Goal: Information Seeking & Learning: Learn about a topic

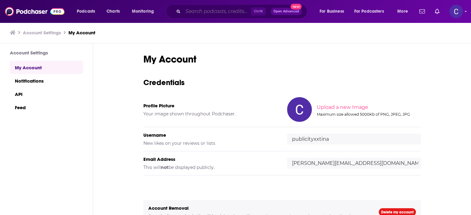
drag, startPoint x: 189, startPoint y: 15, endPoint x: 197, endPoint y: 13, distance: 7.9
click at [196, 14] on input "Search podcasts, credits, & more..." at bounding box center [217, 12] width 68 height 10
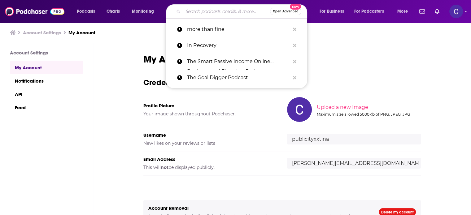
click at [197, 13] on input "Search podcasts, credits, & more..." at bounding box center [226, 12] width 87 height 10
paste input "Heart-Led CEO"
type input "Heart-Led CEO"
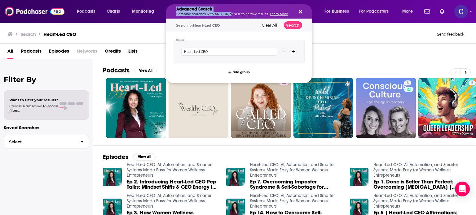
click at [299, 11] on icon "Search podcasts, credits, & more..." at bounding box center [299, 11] width 3 height 3
click at [300, 10] on icon "Search podcasts, credits, & more..." at bounding box center [299, 11] width 3 height 5
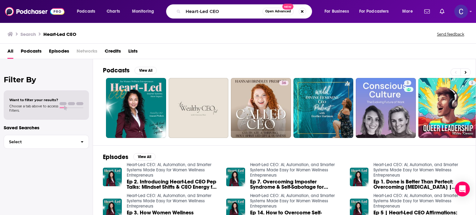
click at [159, 29] on div "Search Heart-Led CEO Send feedback" at bounding box center [238, 32] width 476 height 21
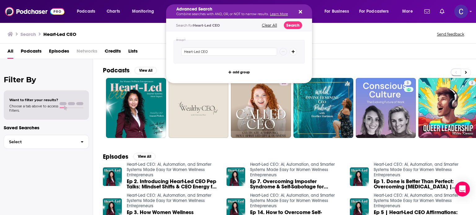
click at [301, 11] on icon "Search podcasts, credits, & more..." at bounding box center [299, 11] width 3 height 3
drag, startPoint x: 214, startPoint y: 51, endPoint x: 218, endPoint y: 47, distance: 4.8
click at [214, 50] on input "Heart-Led CEO" at bounding box center [229, 52] width 96 height 8
click at [299, 12] on icon "Search podcasts, credits, & more..." at bounding box center [299, 11] width 3 height 3
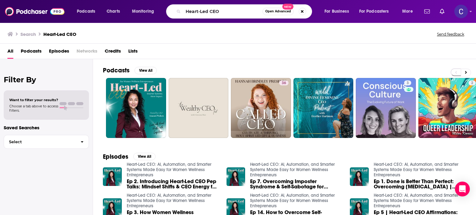
click at [178, 11] on icon "Search podcasts, credits, & more..." at bounding box center [177, 11] width 3 height 3
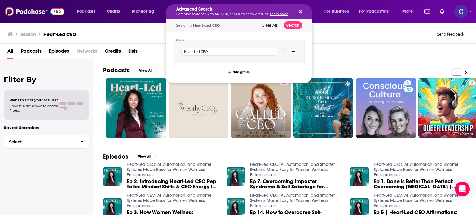
drag, startPoint x: 187, startPoint y: 11, endPoint x: 231, endPoint y: 12, distance: 43.7
click at [270, 24] on button "Clear All" at bounding box center [269, 25] width 19 height 4
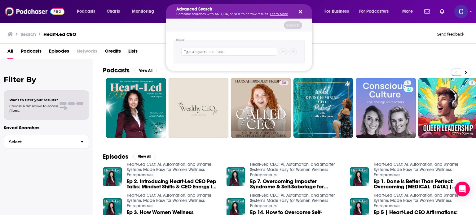
click at [299, 11] on icon "Search podcasts, credits, & more..." at bounding box center [299, 11] width 3 height 3
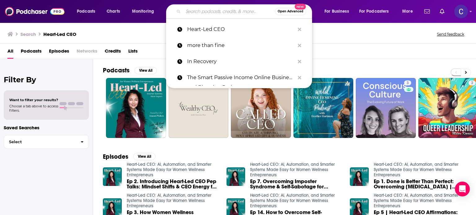
click at [222, 12] on input "Search podcasts, credits, & more..." at bounding box center [229, 12] width 92 height 10
paste input "BE the Sought-After Entrepreneur Podcast"
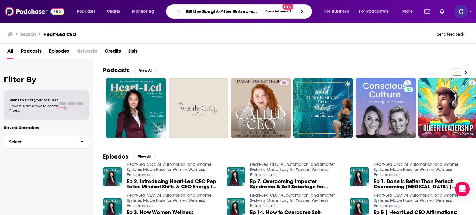
scroll to position [0, 23]
type input "BE the Sought-After Entrepreneur Podcast"
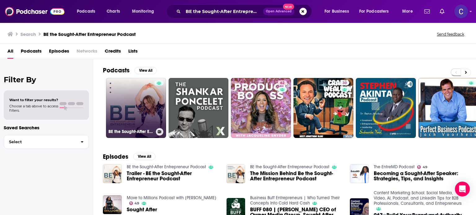
click at [155, 106] on div at bounding box center [158, 104] width 9 height 48
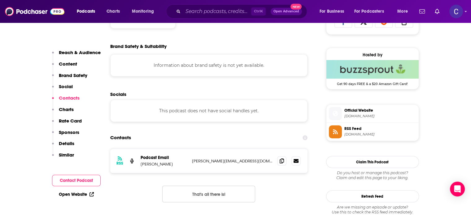
scroll to position [464, 0]
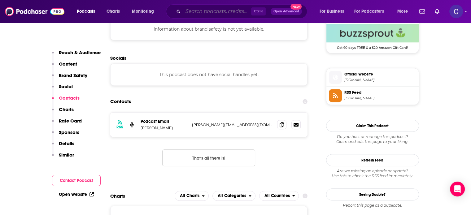
click at [222, 12] on input "Search podcasts, credits, & more..." at bounding box center [217, 12] width 68 height 10
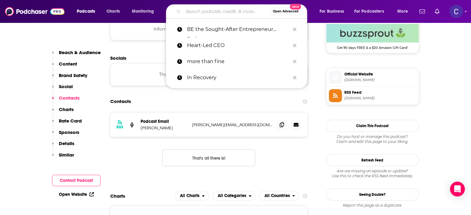
paste input "The Heart-Led Business Show"
type input "The Heart-Led Business Show"
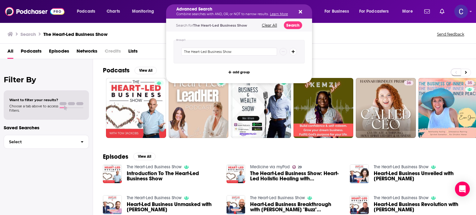
click at [300, 10] on icon "Search podcasts, credits, & more..." at bounding box center [299, 11] width 3 height 5
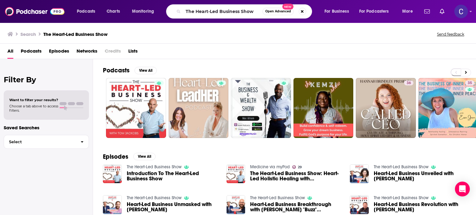
click at [179, 11] on icon "Search podcasts, credits, & more..." at bounding box center [177, 11] width 3 height 3
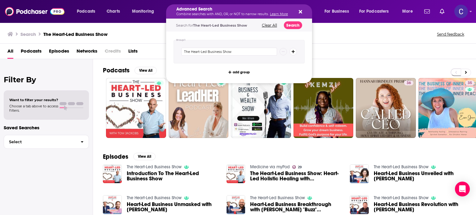
drag, startPoint x: 186, startPoint y: 11, endPoint x: 218, endPoint y: 13, distance: 32.6
click at [297, 10] on button "Search podcasts, credits, & more..." at bounding box center [299, 11] width 5 height 5
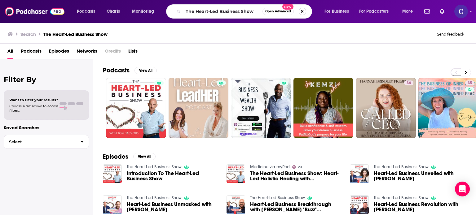
click at [300, 11] on button "Search podcasts, credits, & more..." at bounding box center [301, 11] width 7 height 7
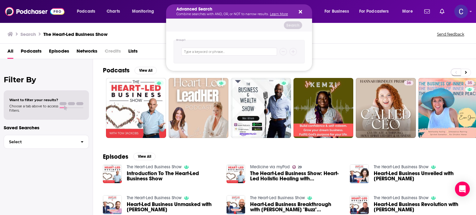
click at [241, 21] on div "Search" at bounding box center [239, 25] width 146 height 13
click at [302, 10] on div "Advanced Search Combine searches with AND, OR, or NOT to narrow results. Learn …" at bounding box center [239, 11] width 146 height 14
click at [299, 11] on icon "Search podcasts, credits, & more..." at bounding box center [299, 11] width 3 height 3
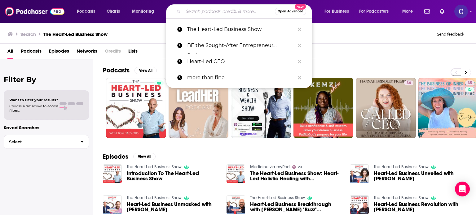
click at [192, 14] on input "Search podcasts, credits, & more..." at bounding box center [229, 12] width 92 height 10
paste input "Side Hustle GROWTH"
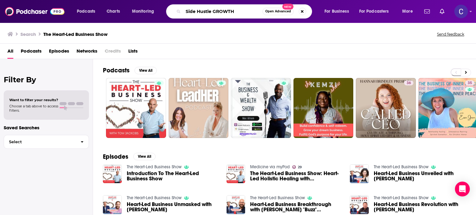
type input "Side Hustle GROWTH"
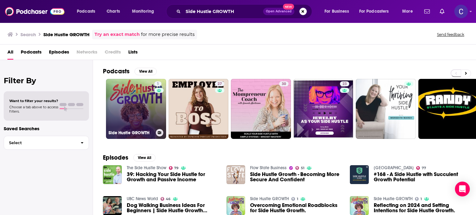
click at [134, 104] on link "1 Side Hustle GROWTH" at bounding box center [136, 109] width 60 height 60
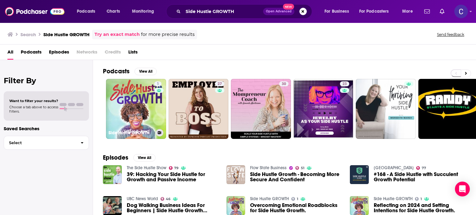
drag, startPoint x: 145, startPoint y: 105, endPoint x: 473, endPoint y: 7, distance: 342.5
click at [144, 105] on link "1 Side Hustle GROWTH" at bounding box center [136, 109] width 60 height 60
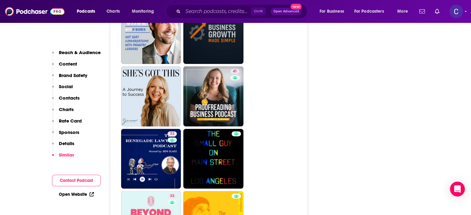
scroll to position [1548, 0]
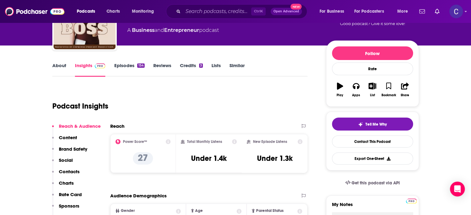
scroll to position [62, 0]
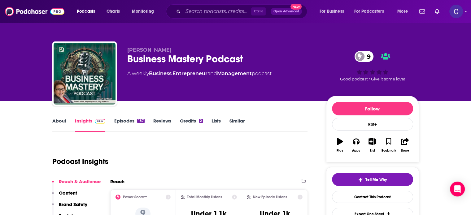
click at [61, 120] on link "About" at bounding box center [59, 125] width 14 height 14
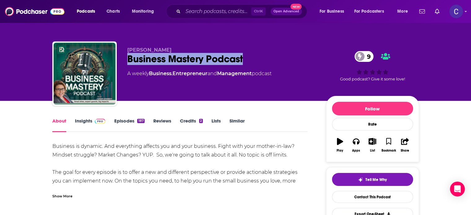
drag, startPoint x: 127, startPoint y: 59, endPoint x: 245, endPoint y: 59, distance: 118.0
click at [245, 59] on div "Business Mastery Podcast 9" at bounding box center [221, 59] width 189 height 12
copy h1 "Business Mastery Podcast"
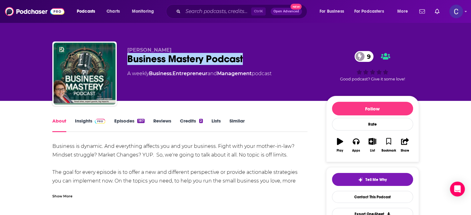
scroll to position [31, 0]
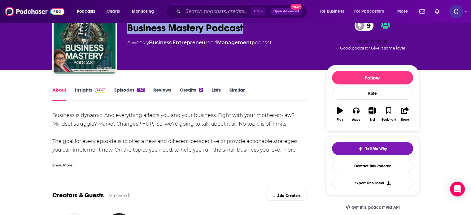
click at [85, 89] on link "Insights" at bounding box center [90, 94] width 31 height 14
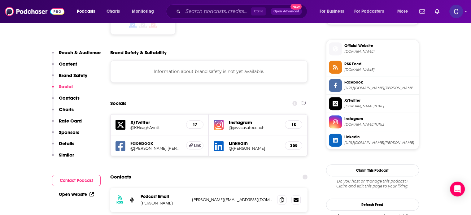
scroll to position [588, 0]
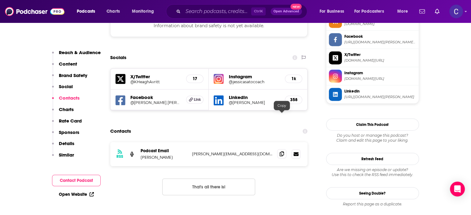
click at [283, 151] on icon at bounding box center [282, 153] width 4 height 5
